Goal: Go to known website: Go to known website

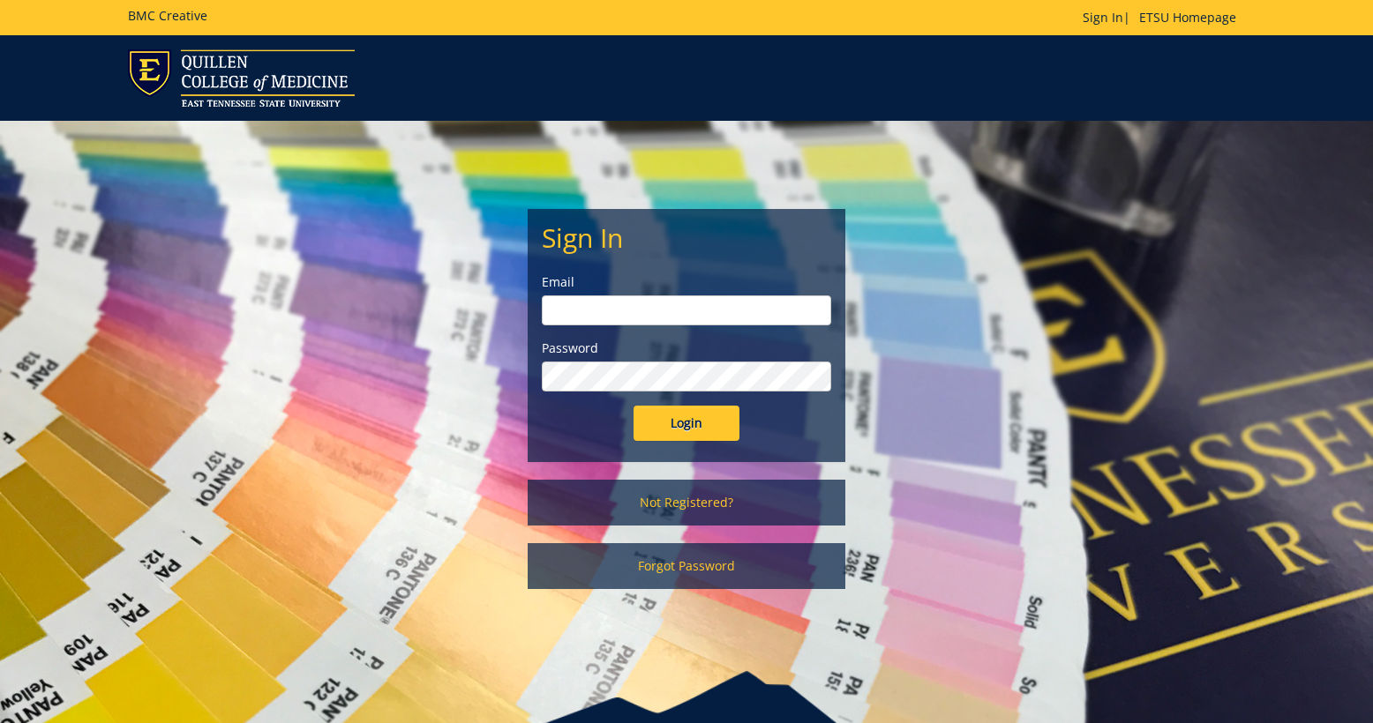
type input "etsuhealthprojects@etsu.edu"
click at [666, 407] on input "Login" at bounding box center [686, 423] width 106 height 35
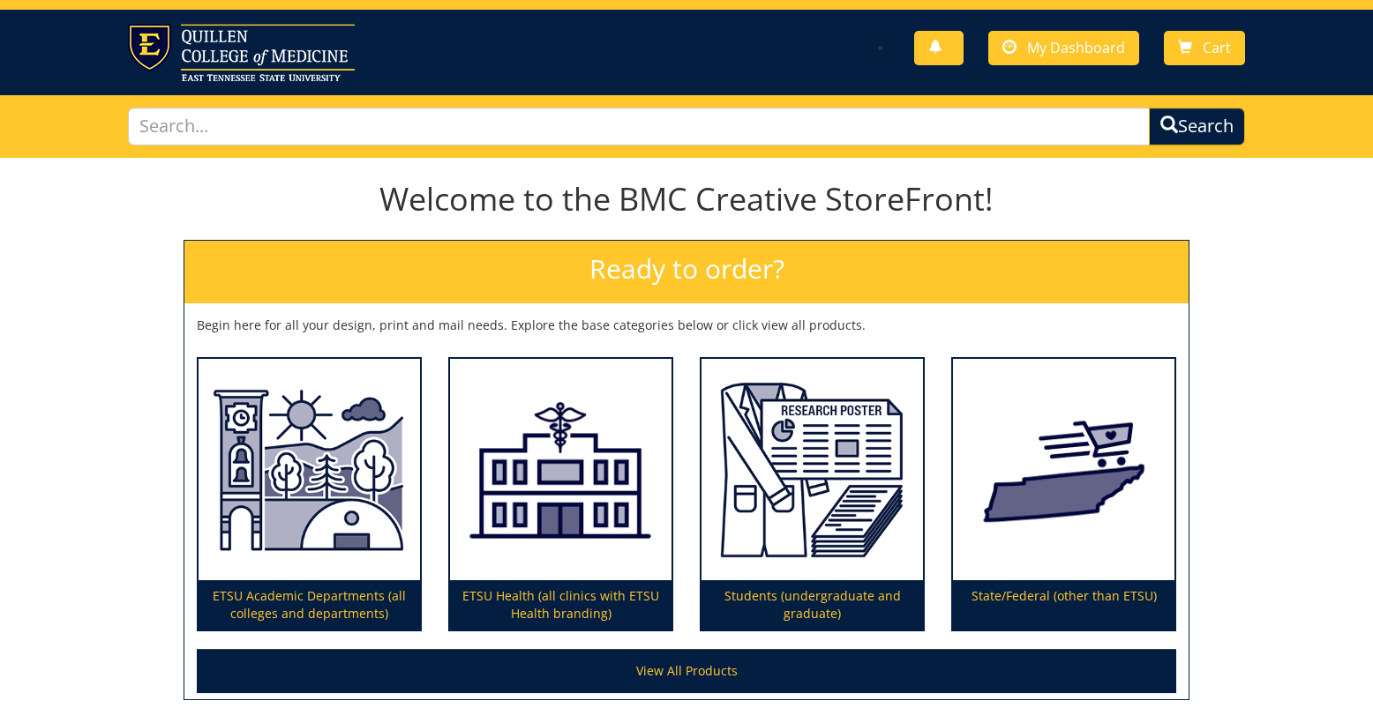
scroll to position [38, 0]
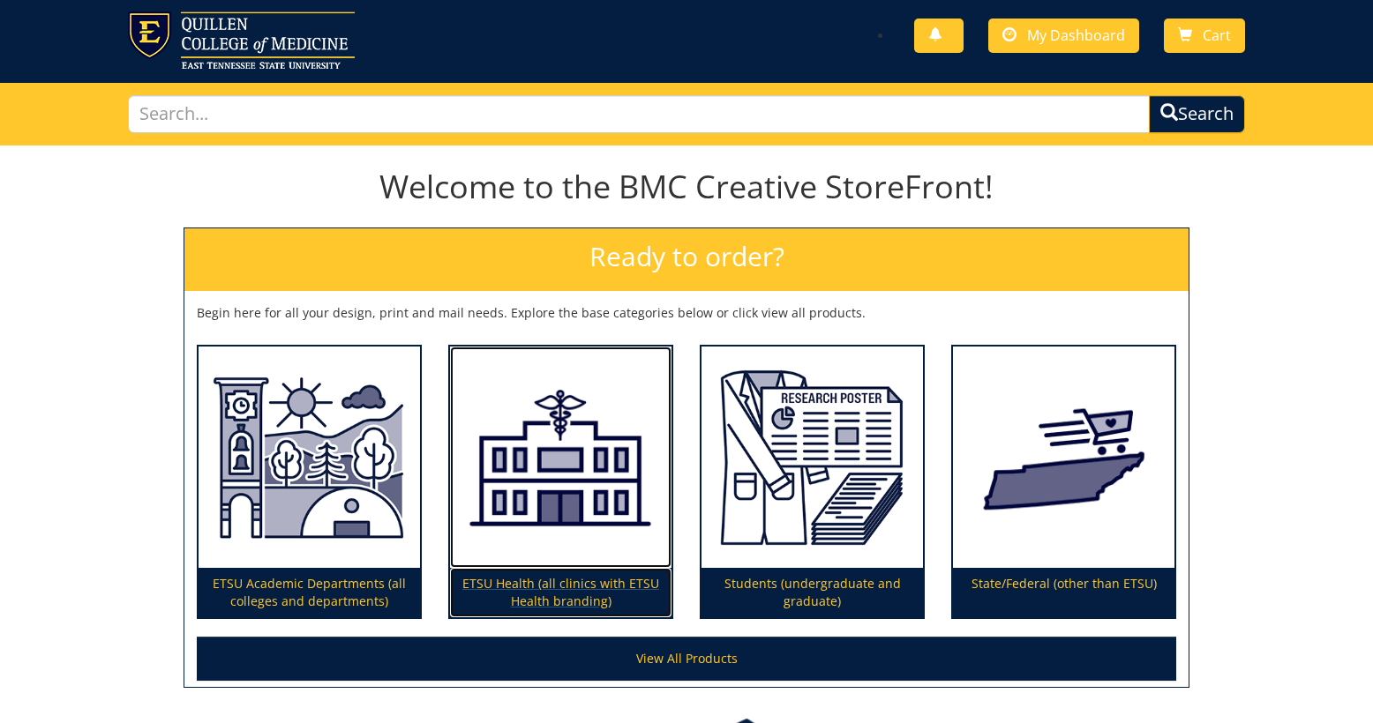
click at [578, 468] on img at bounding box center [560, 458] width 221 height 222
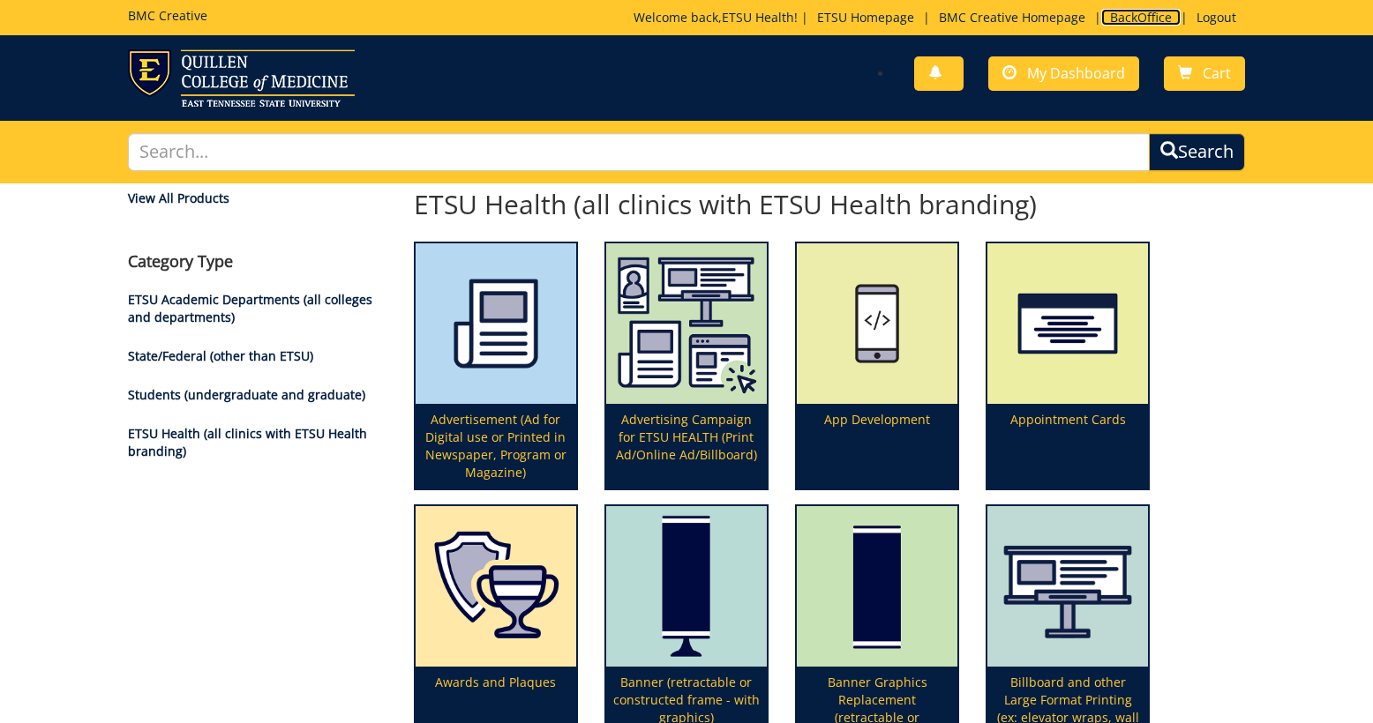
click at [1130, 16] on link "BackOffice" at bounding box center [1140, 17] width 79 height 17
